Goal: Information Seeking & Learning: Find specific fact

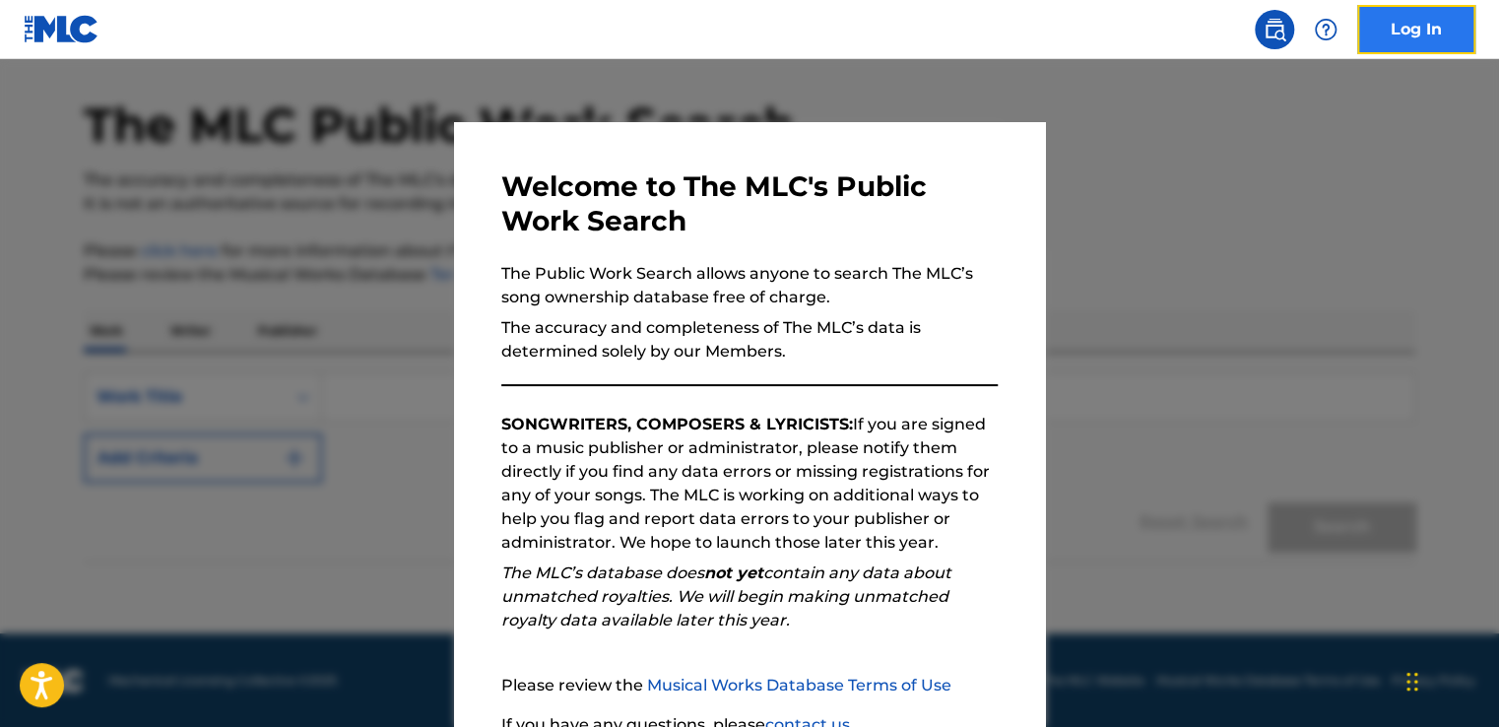
click at [1416, 30] on link "Log In" at bounding box center [1416, 29] width 118 height 49
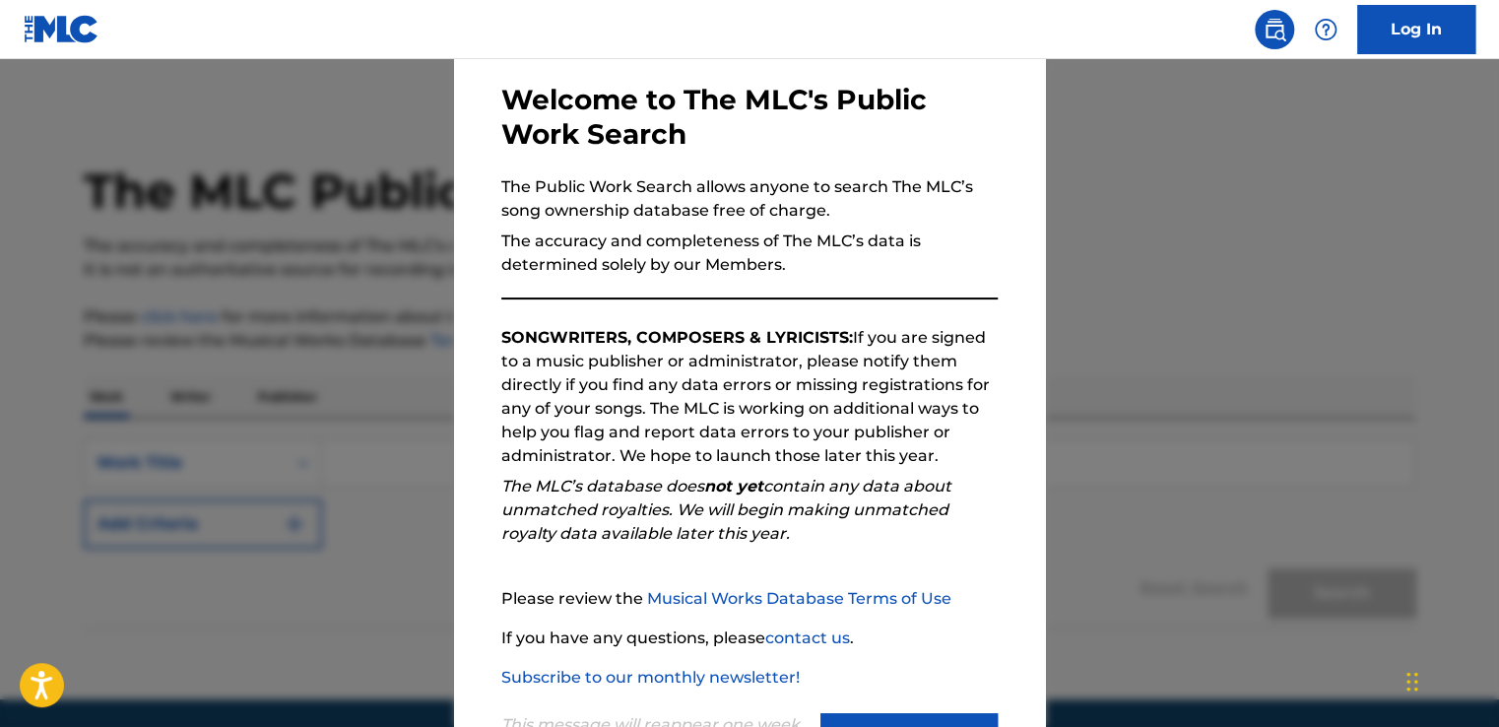
scroll to position [173, 0]
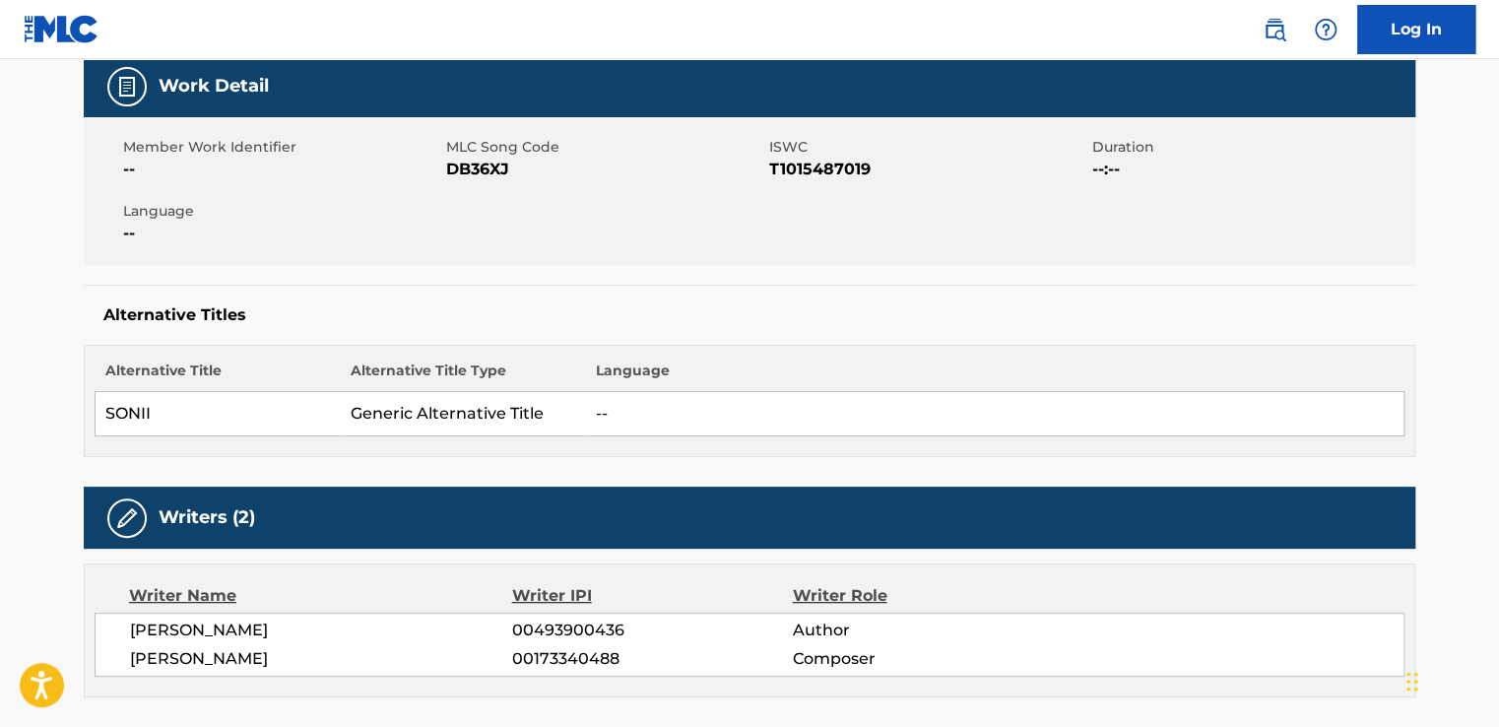
click at [1096, 361] on th "Language" at bounding box center [995, 376] width 818 height 32
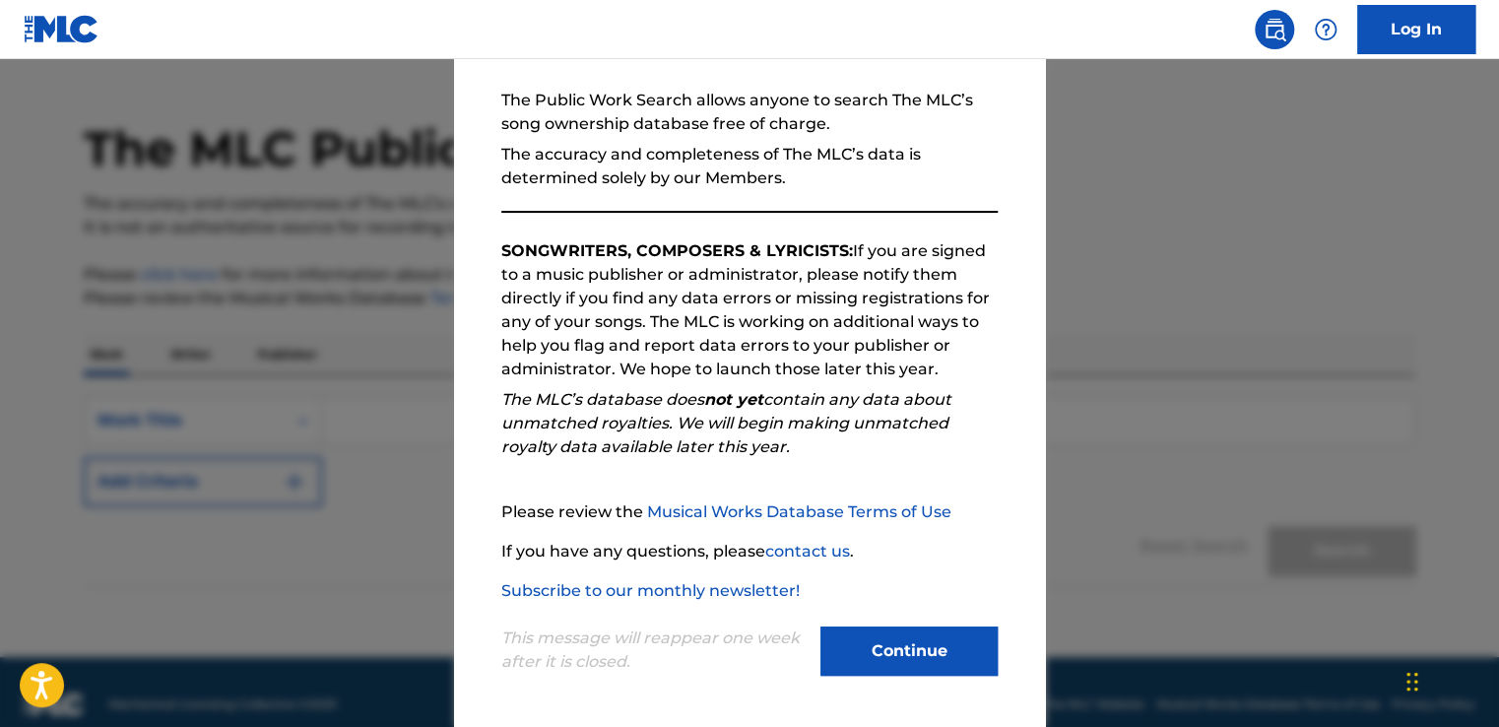
scroll to position [66, 0]
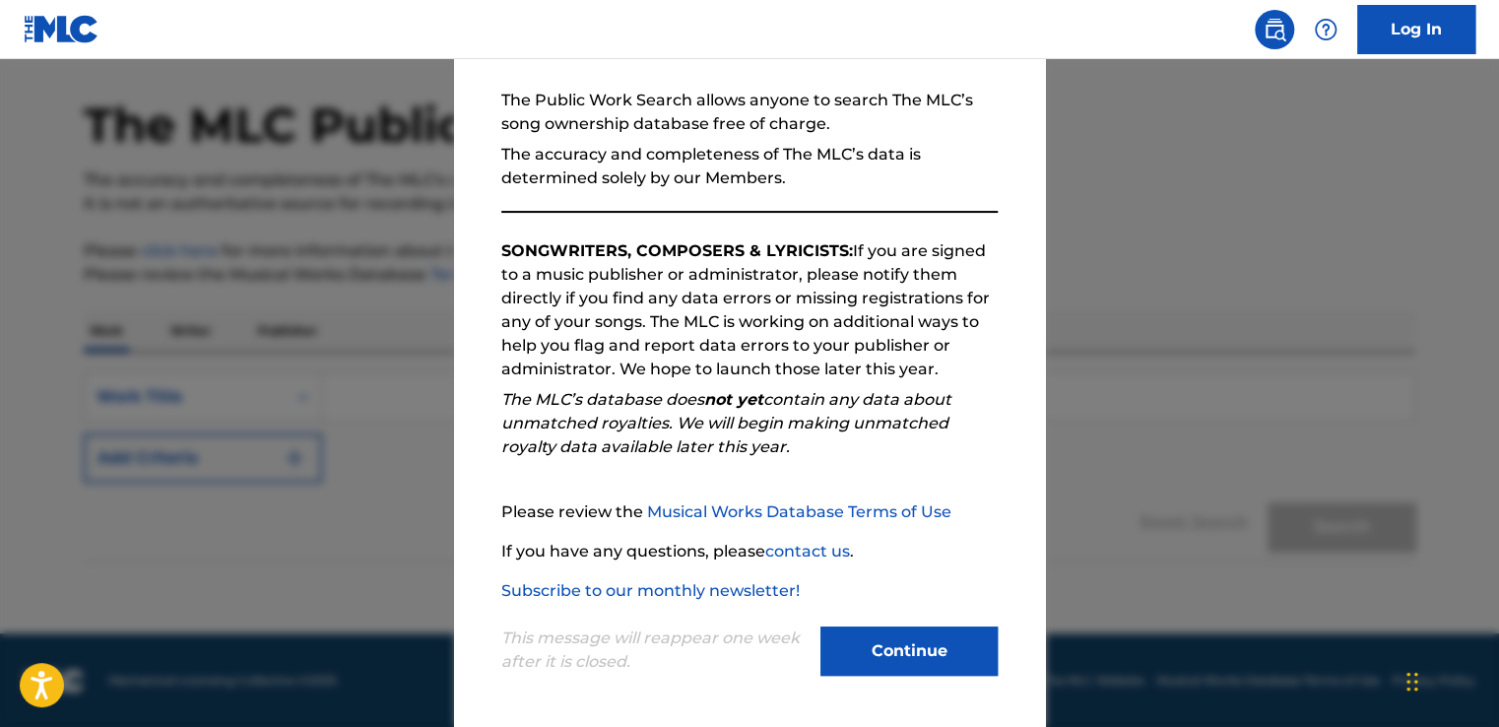
click at [1134, 441] on div at bounding box center [749, 422] width 1499 height 727
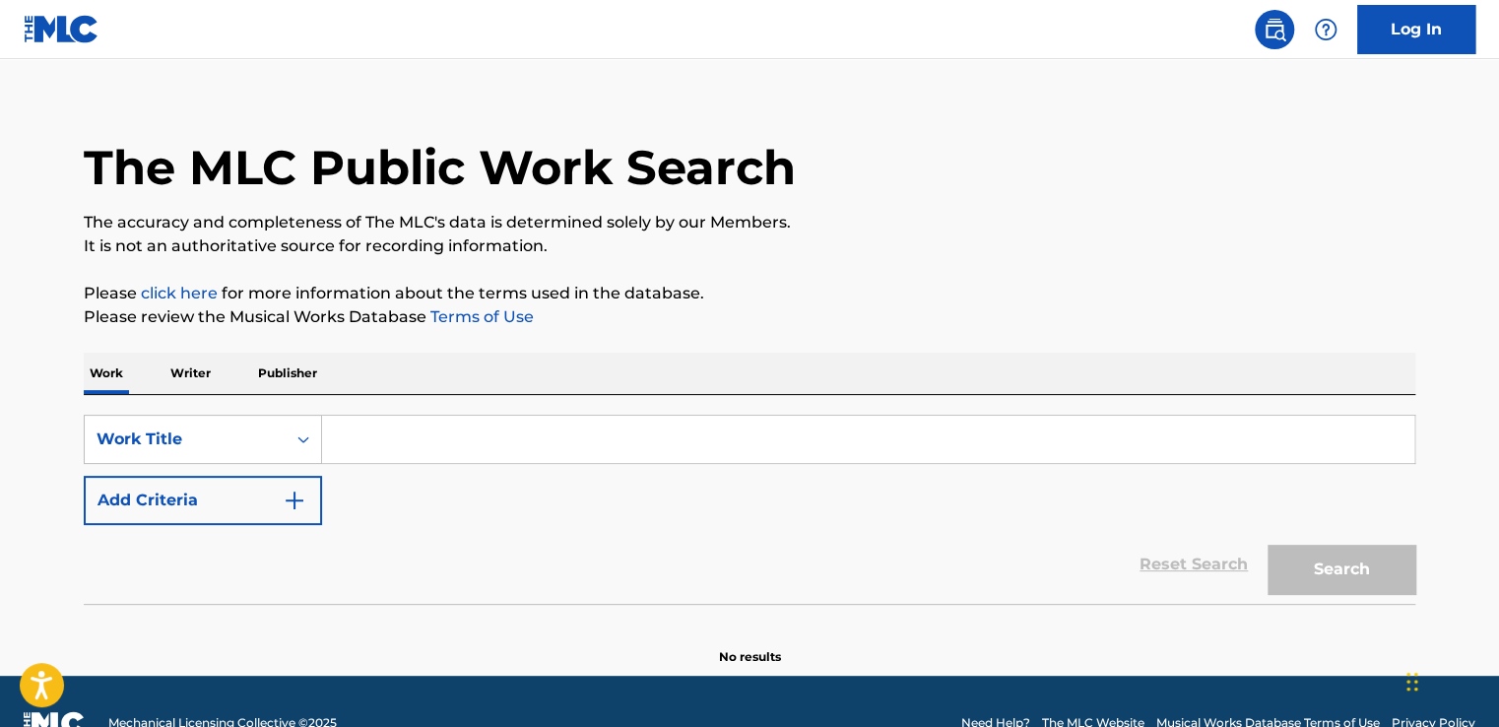
scroll to position [0, 0]
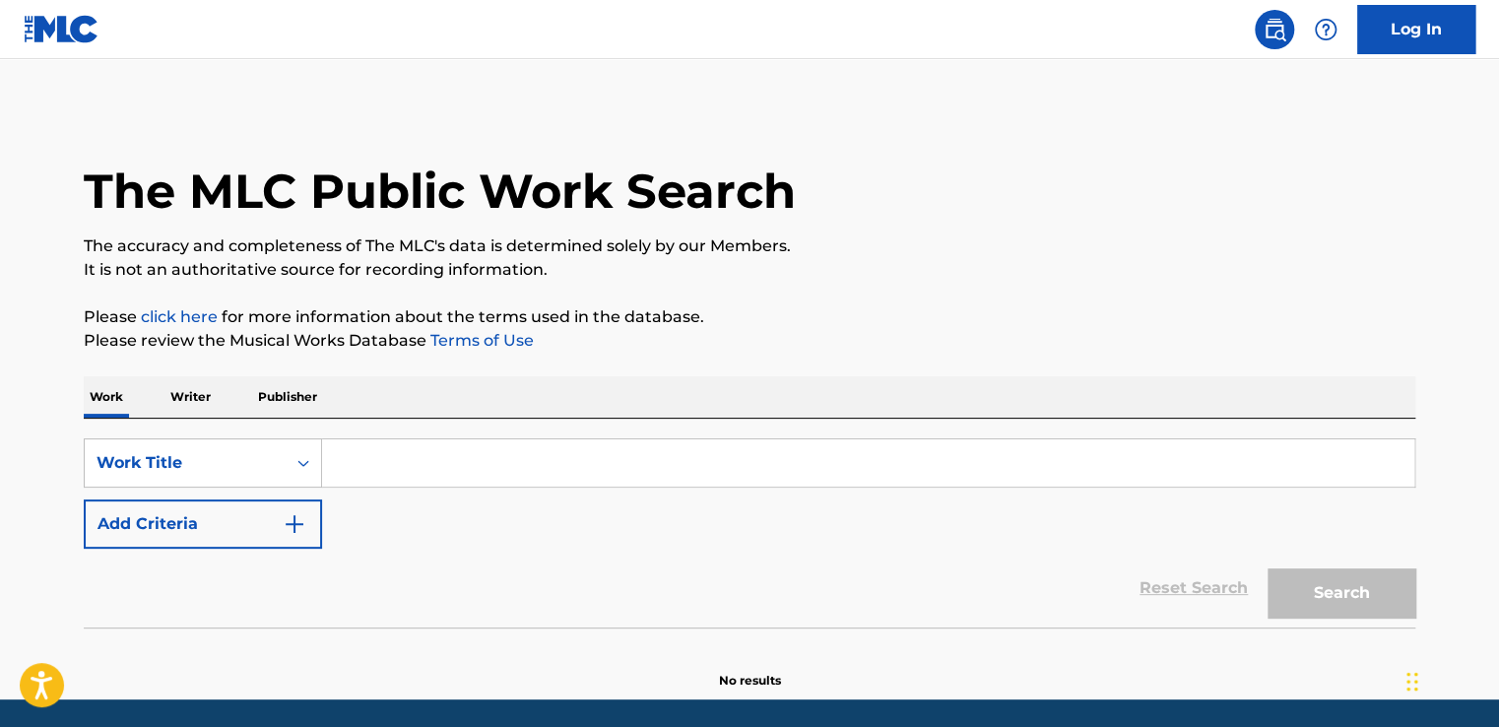
click at [461, 467] on input "Search Form" at bounding box center [868, 462] width 1092 height 47
paste input "TENTAI KANSOKU"
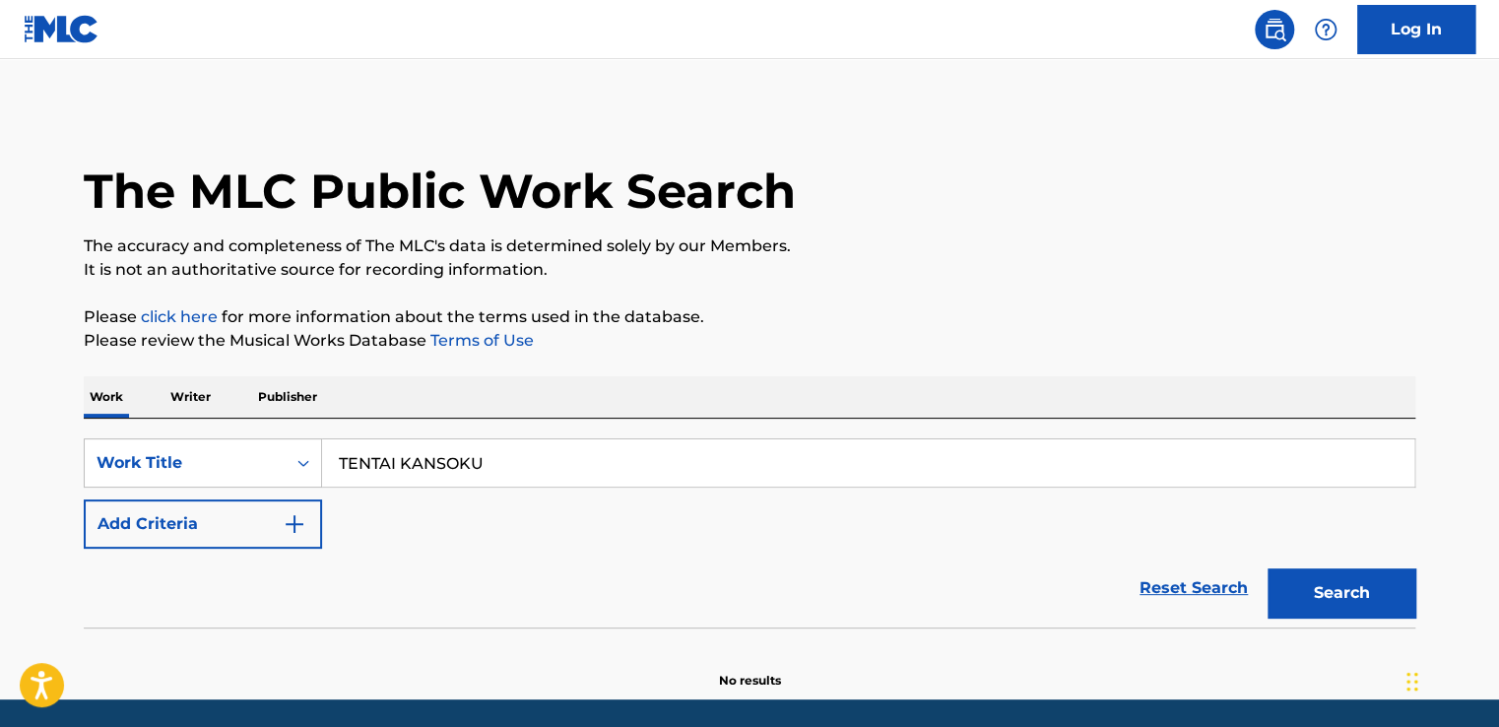
type input "TENTAI KANSOKU"
click at [1267, 568] on button "Search" at bounding box center [1341, 592] width 148 height 49
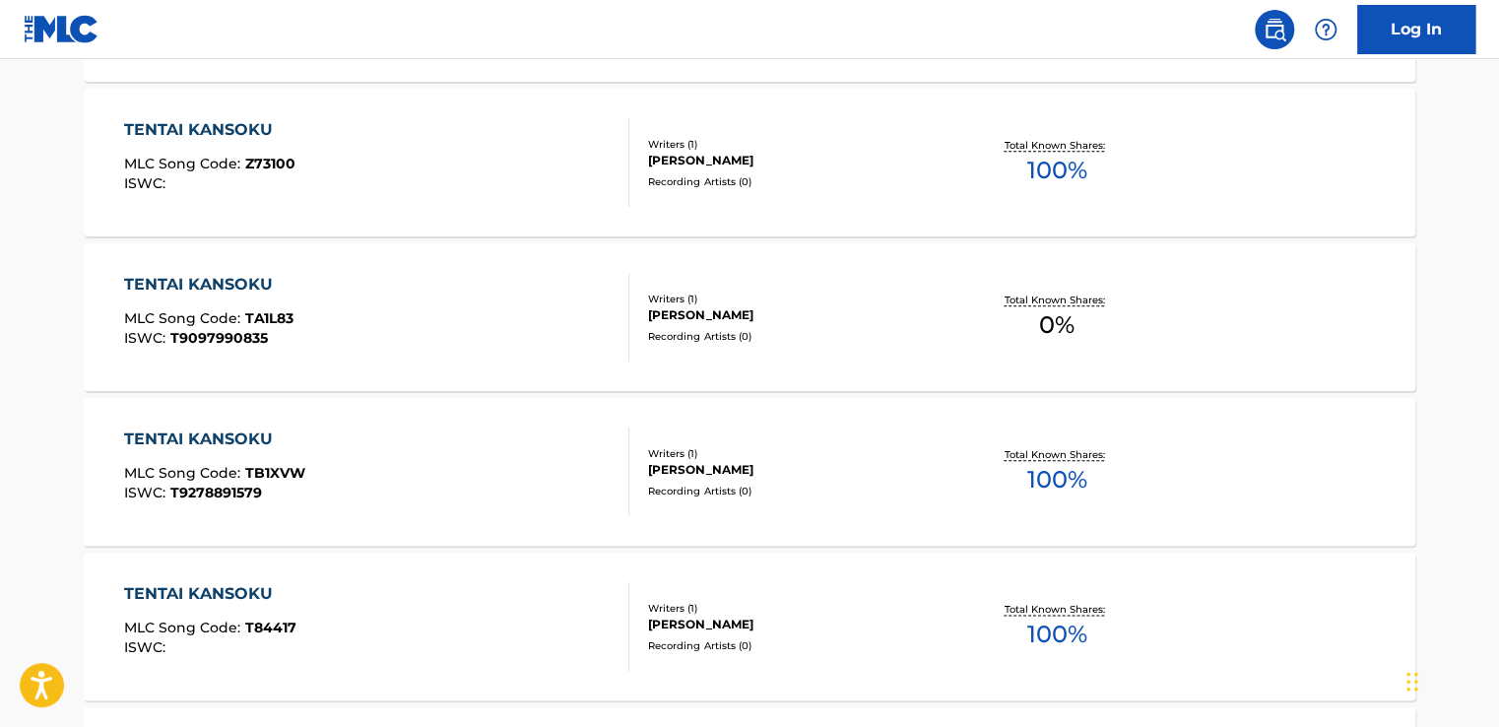
scroll to position [1182, 0]
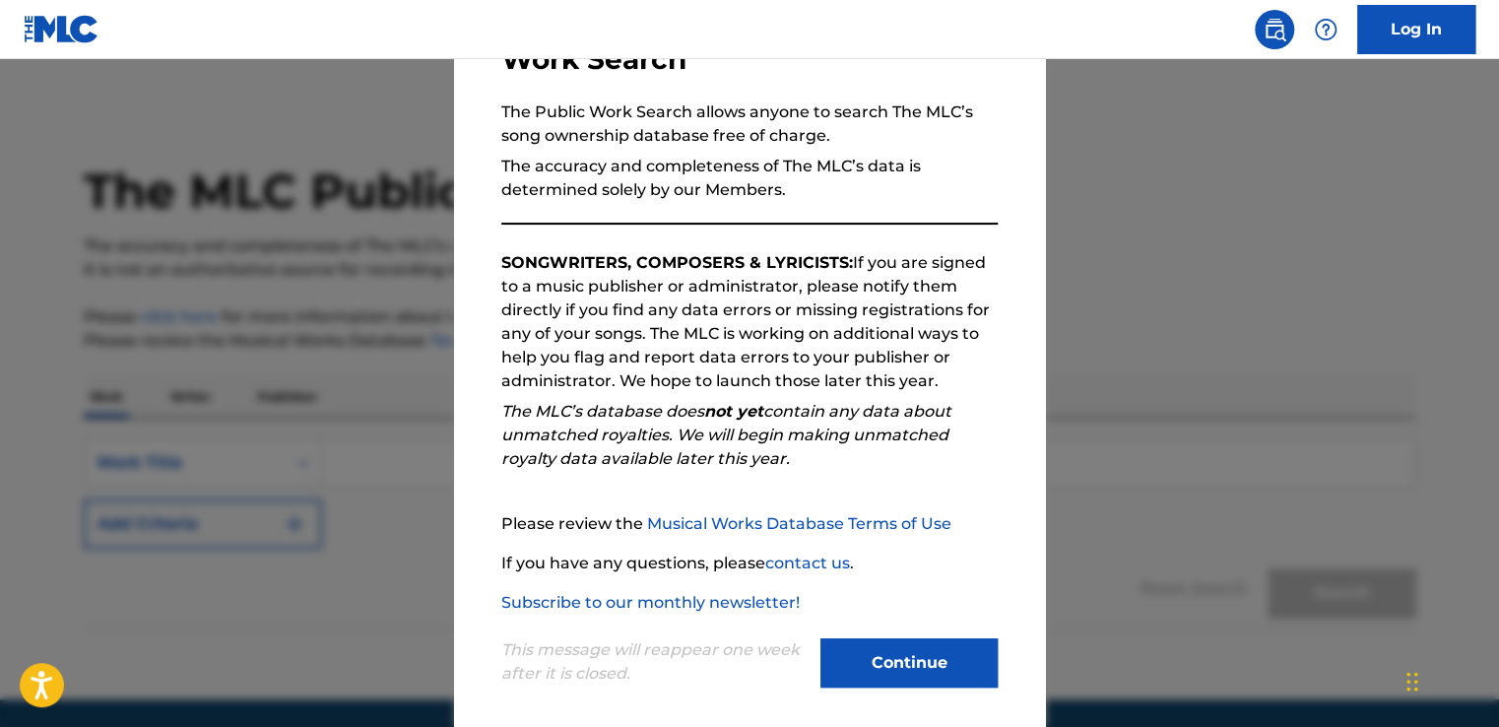
scroll to position [173, 0]
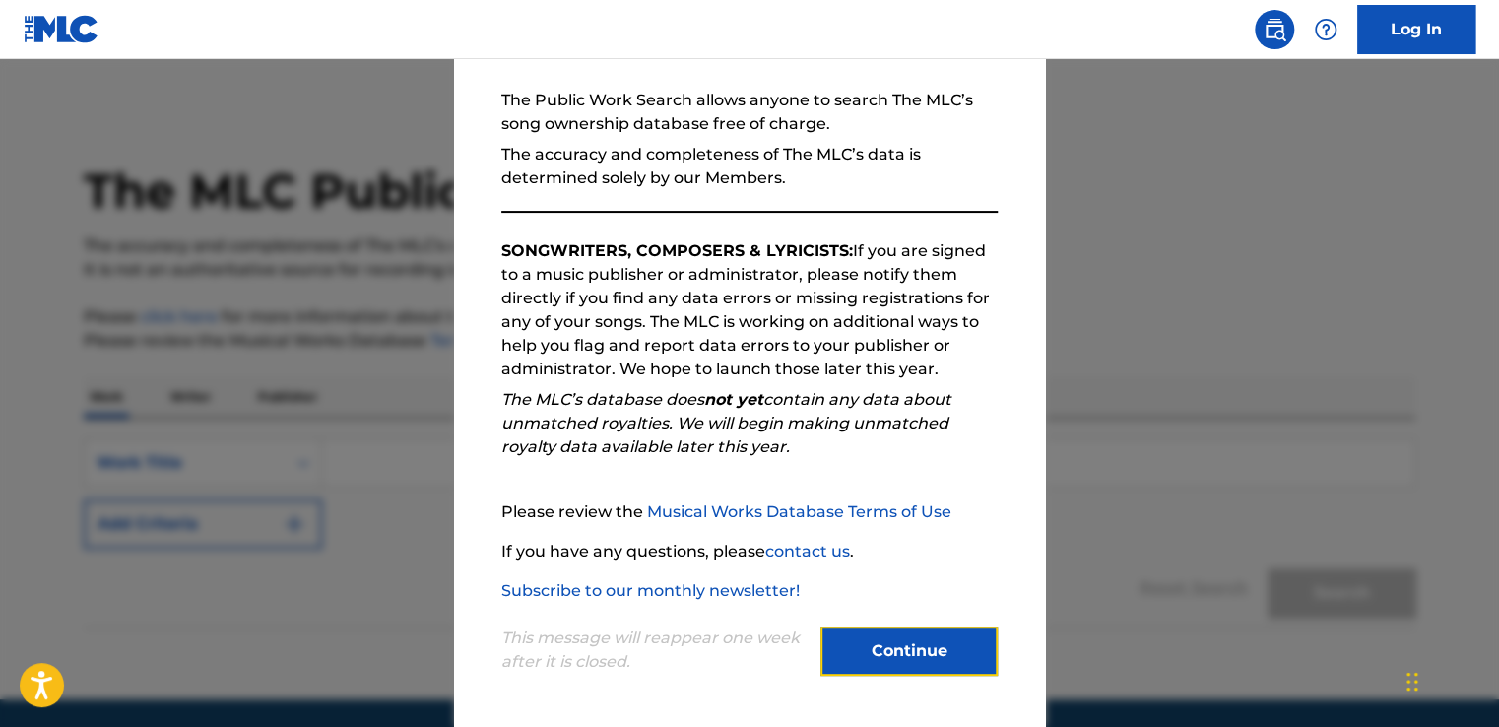
drag, startPoint x: 874, startPoint y: 645, endPoint x: 1235, endPoint y: 494, distance: 390.6
click at [1235, 494] on div "Welcome to The MLC's Public Work Search The Public Work Search allows anyone to…" at bounding box center [749, 393] width 1499 height 668
click at [1238, 490] on div at bounding box center [749, 422] width 1499 height 727
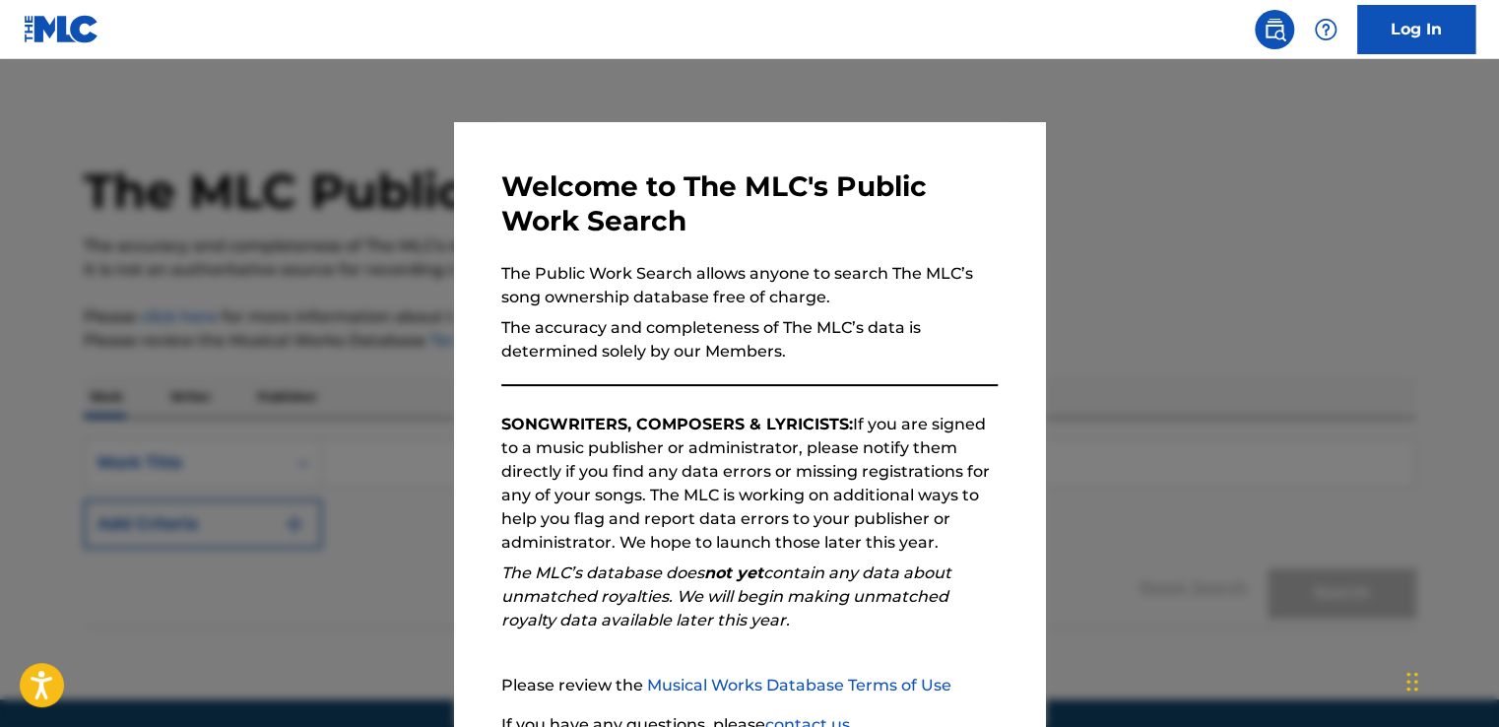
click at [1257, 238] on div at bounding box center [749, 422] width 1499 height 727
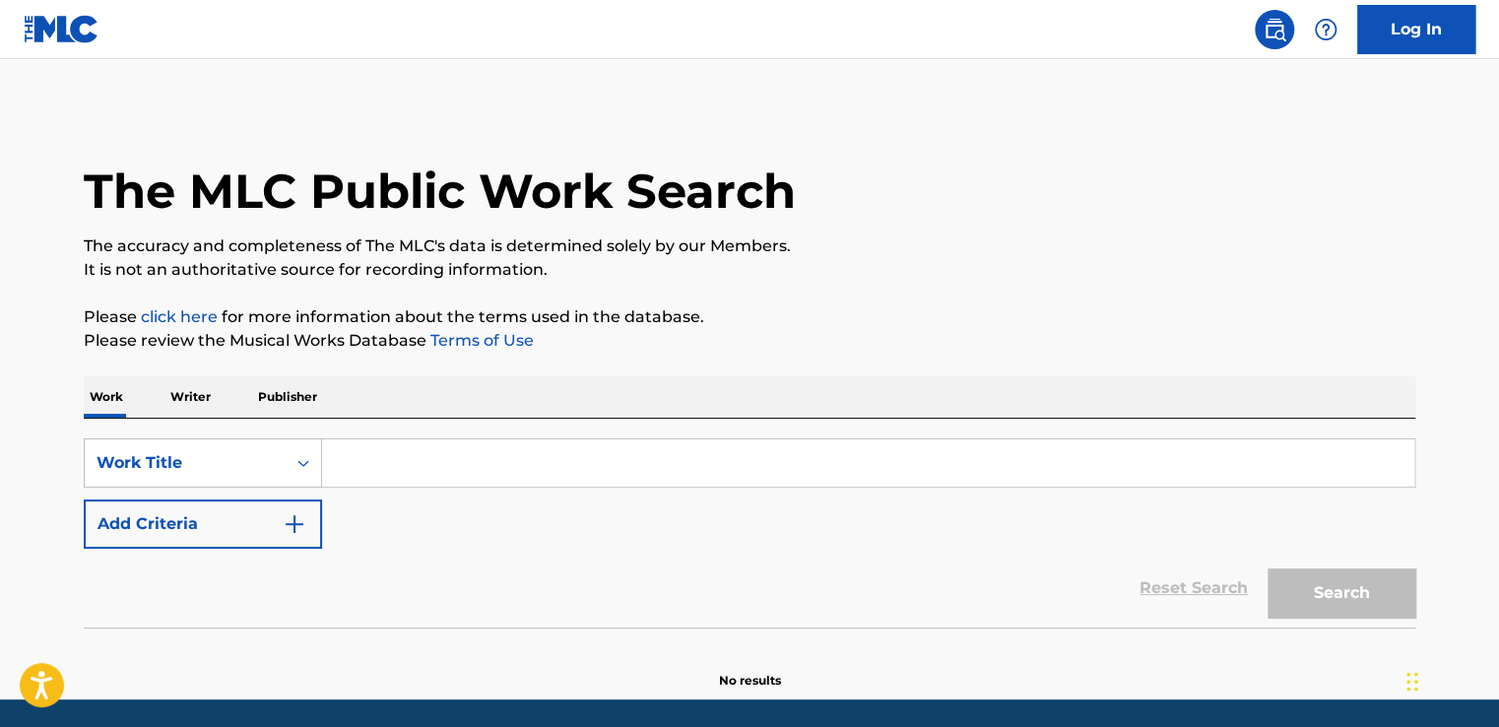
click at [399, 445] on input "Search Form" at bounding box center [868, 462] width 1092 height 47
paste input "TENTAI KANSOKU"
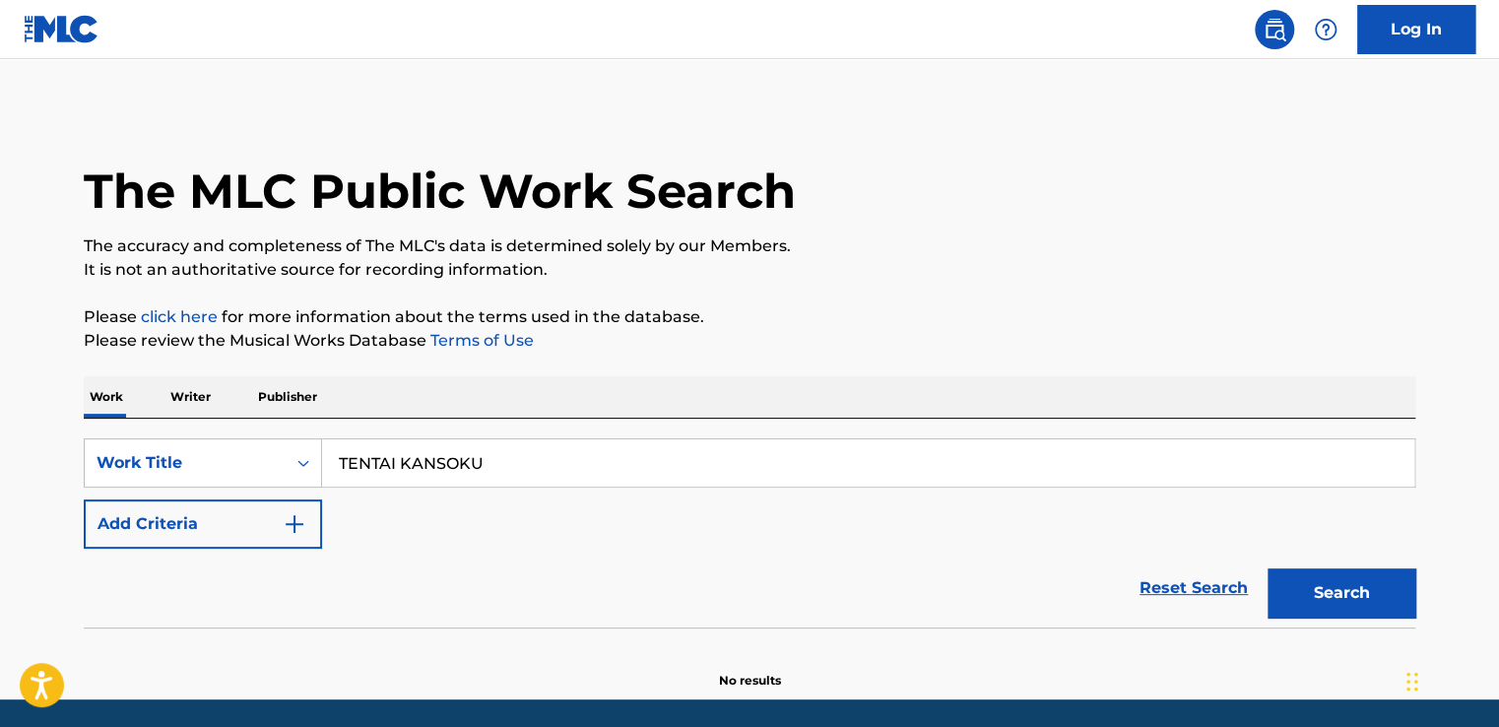
click at [398, 445] on input "TENTAI KANSOKU" at bounding box center [868, 462] width 1092 height 47
type input "TENTAI KANSOKU"
click at [1267, 568] on button "Search" at bounding box center [1341, 592] width 148 height 49
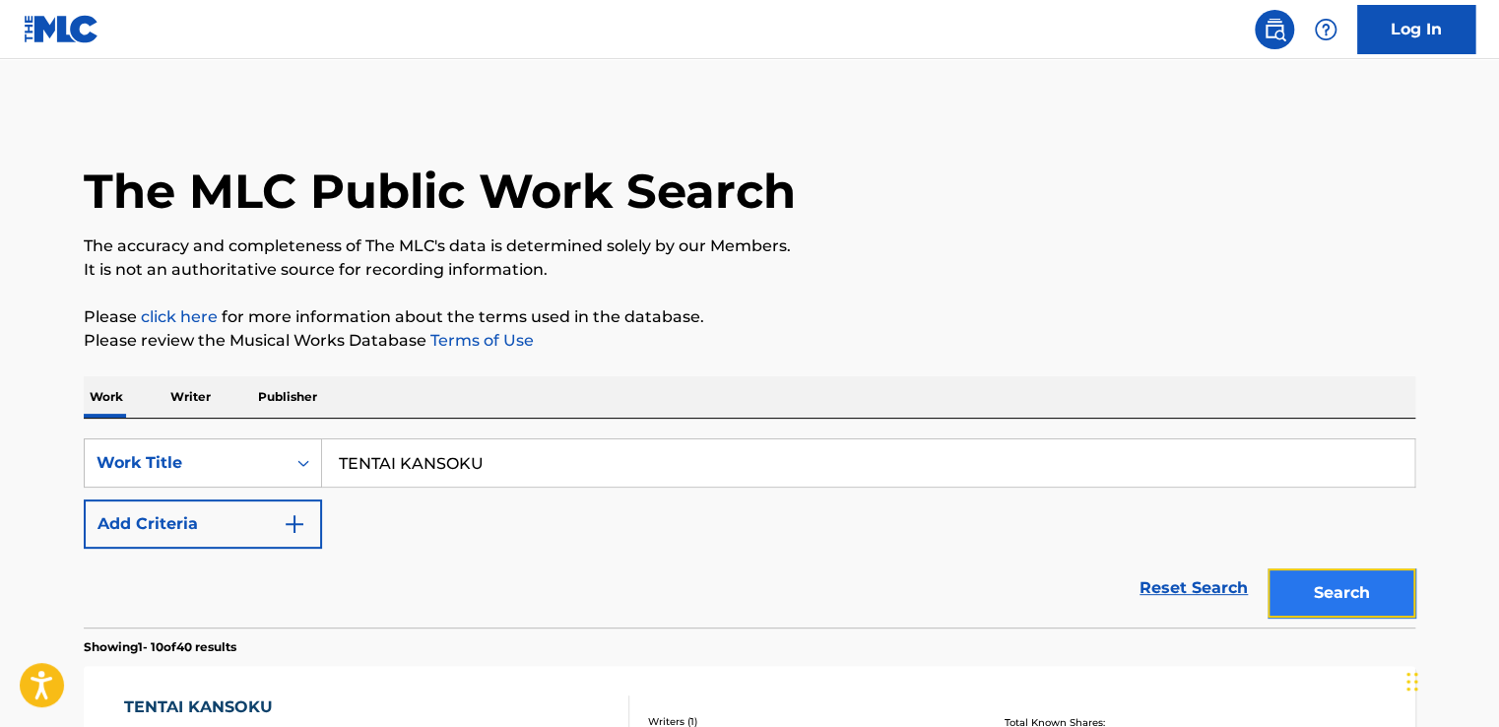
click at [1285, 581] on button "Search" at bounding box center [1341, 592] width 148 height 49
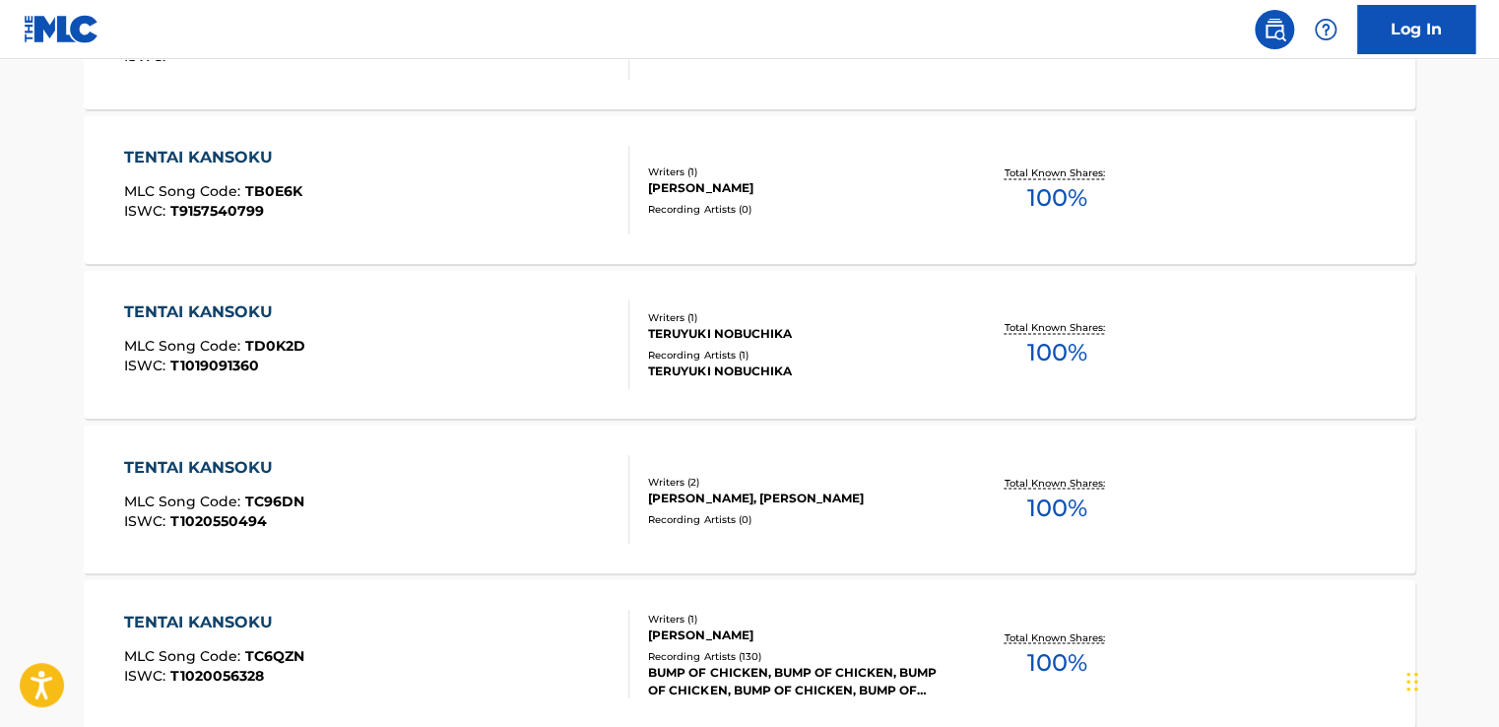
scroll to position [1576, 0]
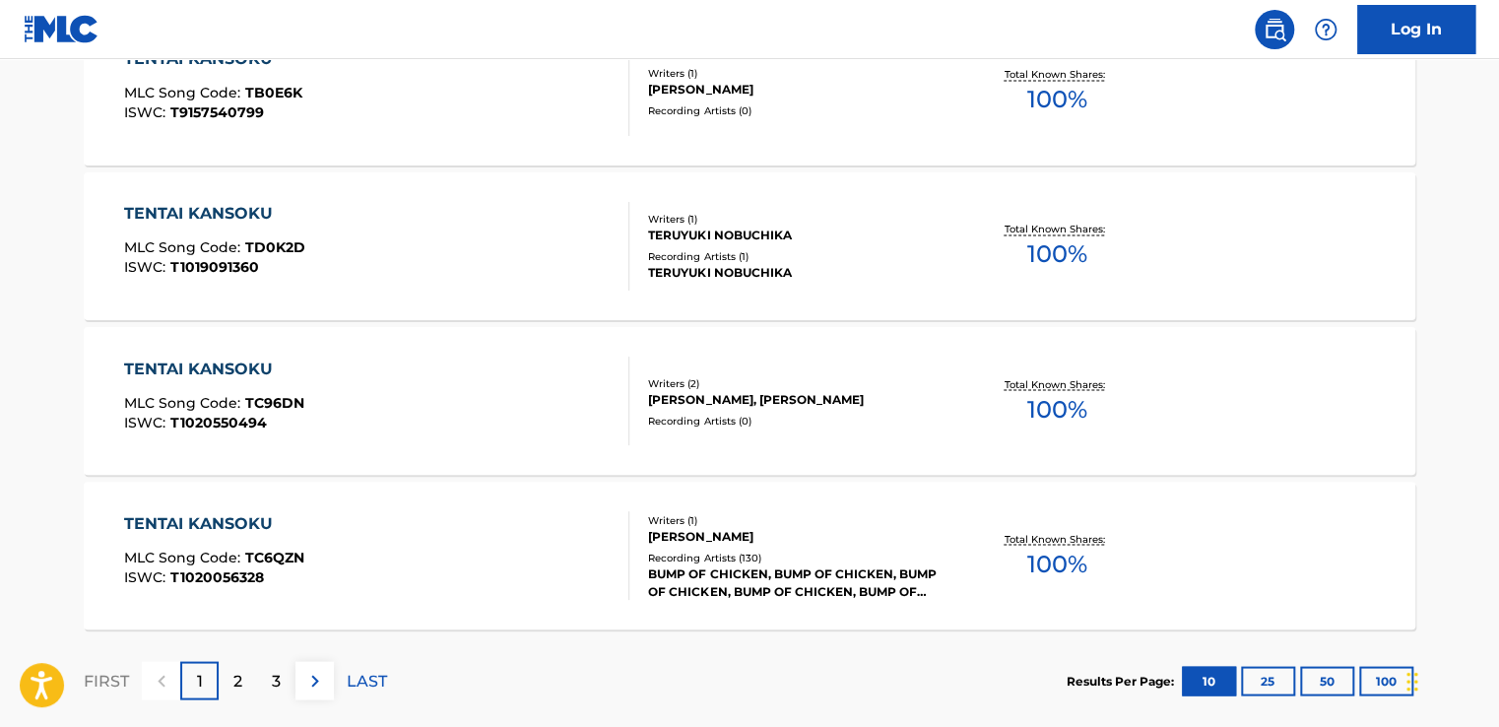
click at [226, 526] on div "TENTAI KANSOKU" at bounding box center [214, 523] width 180 height 24
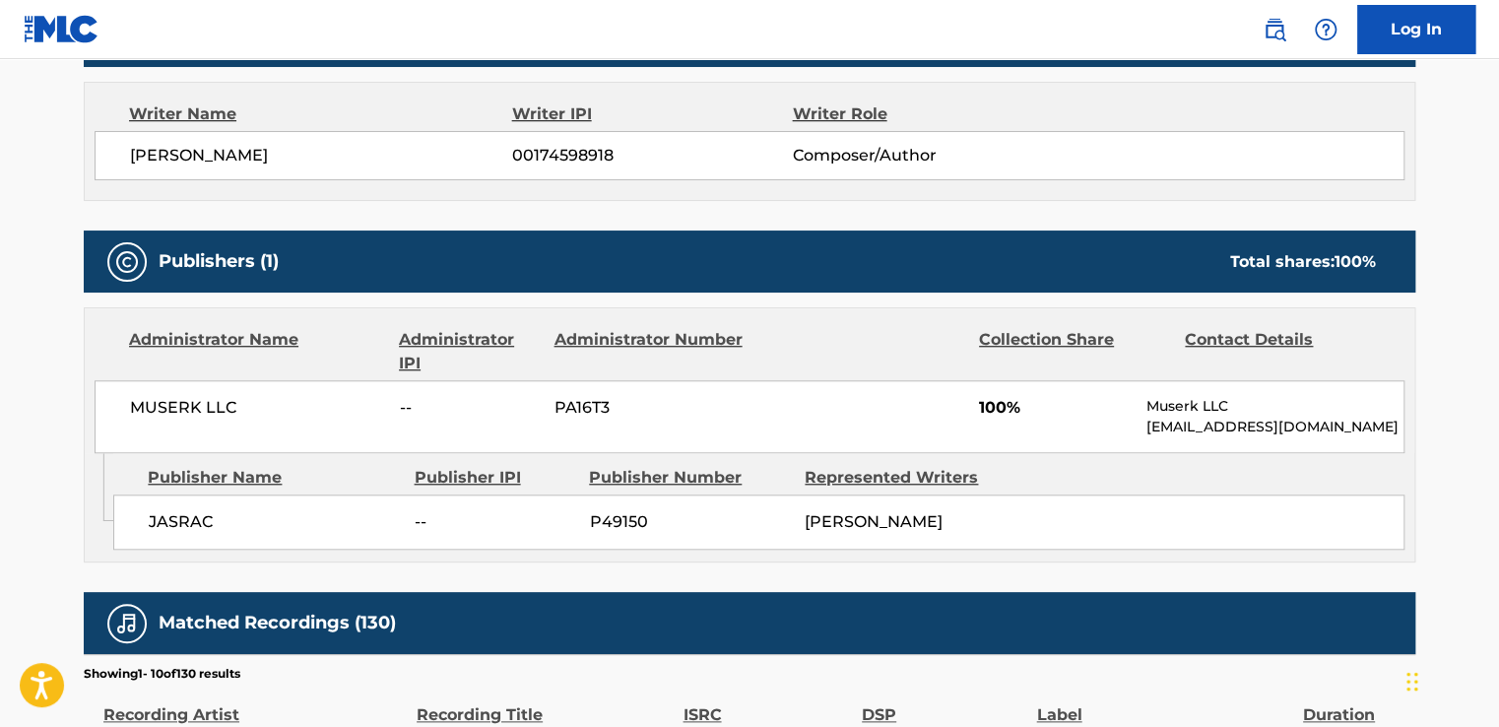
scroll to position [689, 0]
